Goal: Complete application form

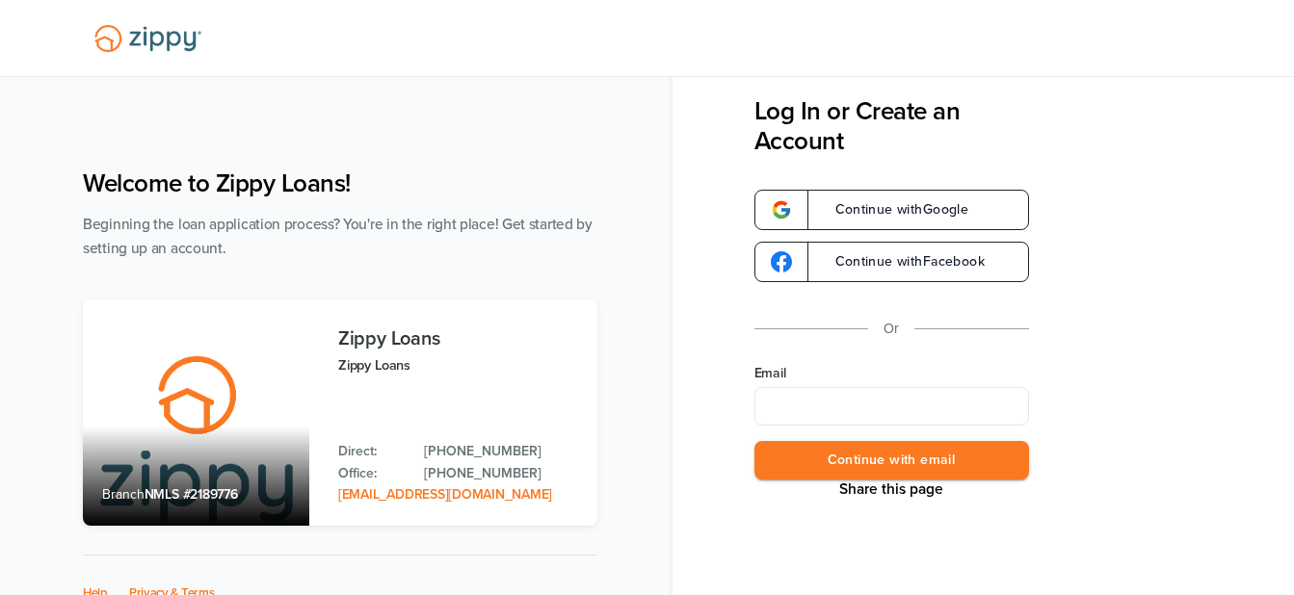
click at [850, 404] on input "Email" at bounding box center [891, 406] width 275 height 39
click at [626, 476] on div "Welcome to Zippy Loans! Beginning the loan application process? You're in the r…" at bounding box center [647, 402] width 1166 height 506
click at [869, 407] on input "Email" at bounding box center [891, 406] width 275 height 39
type input "**********"
click at [896, 456] on button "Continue with email" at bounding box center [891, 460] width 275 height 39
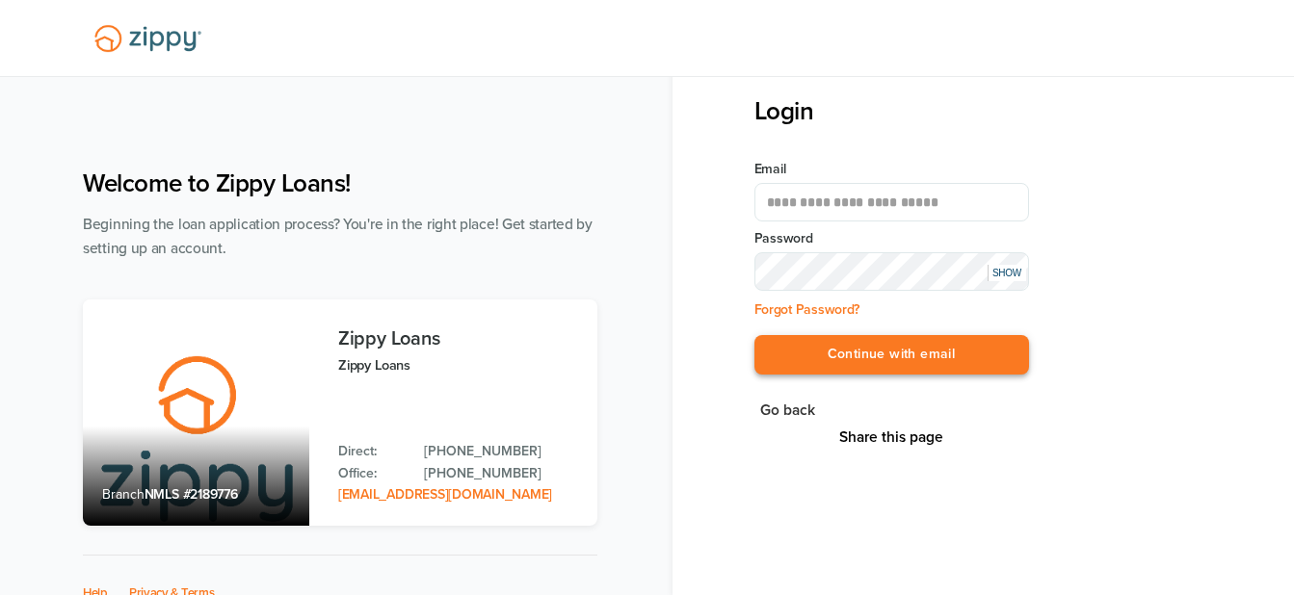
click at [880, 357] on button "Continue with email" at bounding box center [891, 354] width 275 height 39
